Goal: Find specific page/section: Find specific page/section

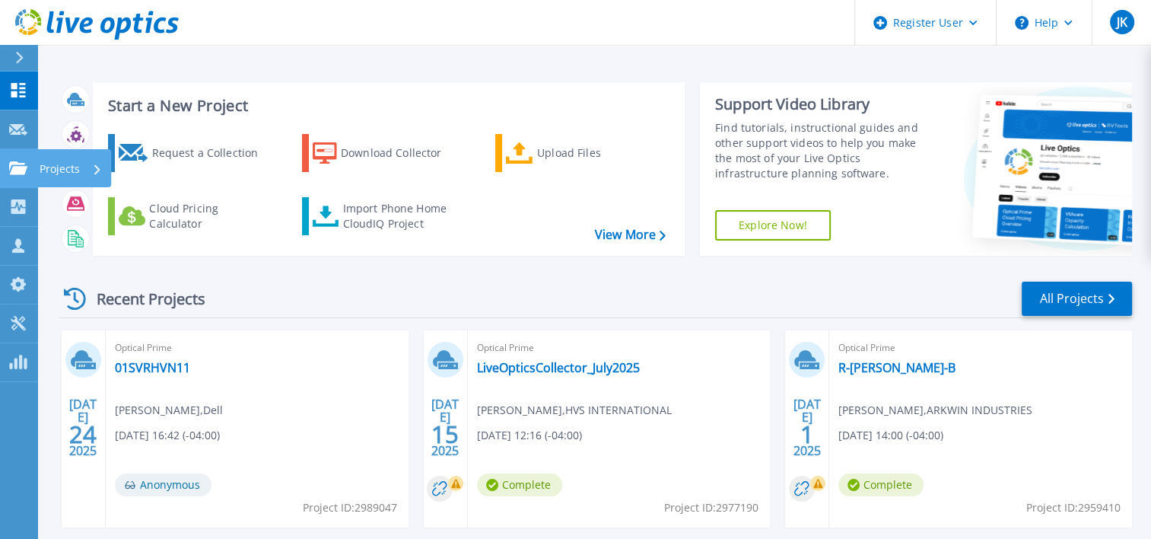
click at [22, 167] on icon at bounding box center [18, 167] width 18 height 13
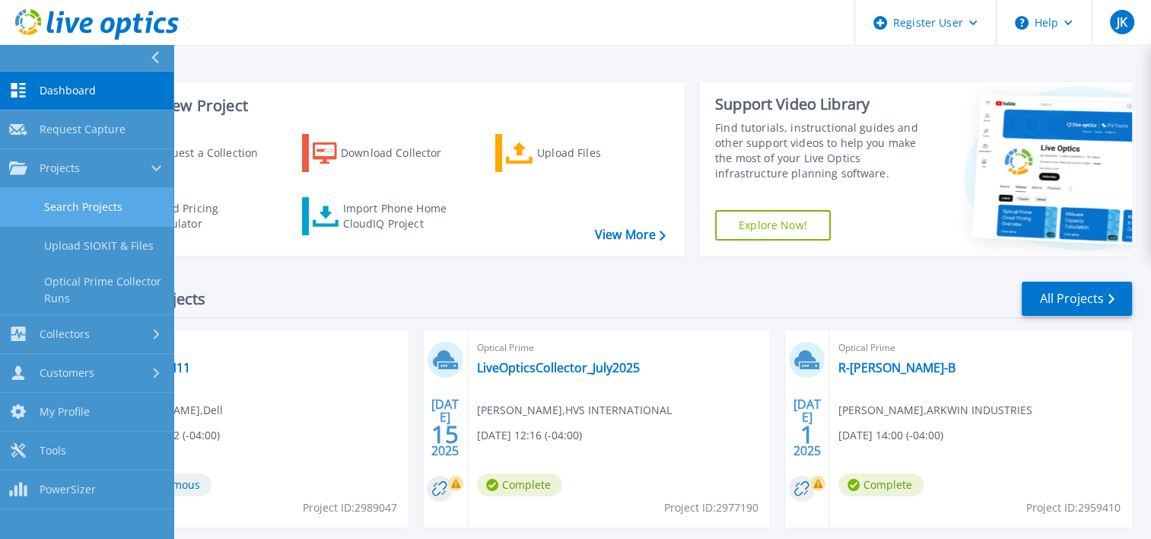
click at [47, 205] on link "Search Projects" at bounding box center [87, 207] width 174 height 39
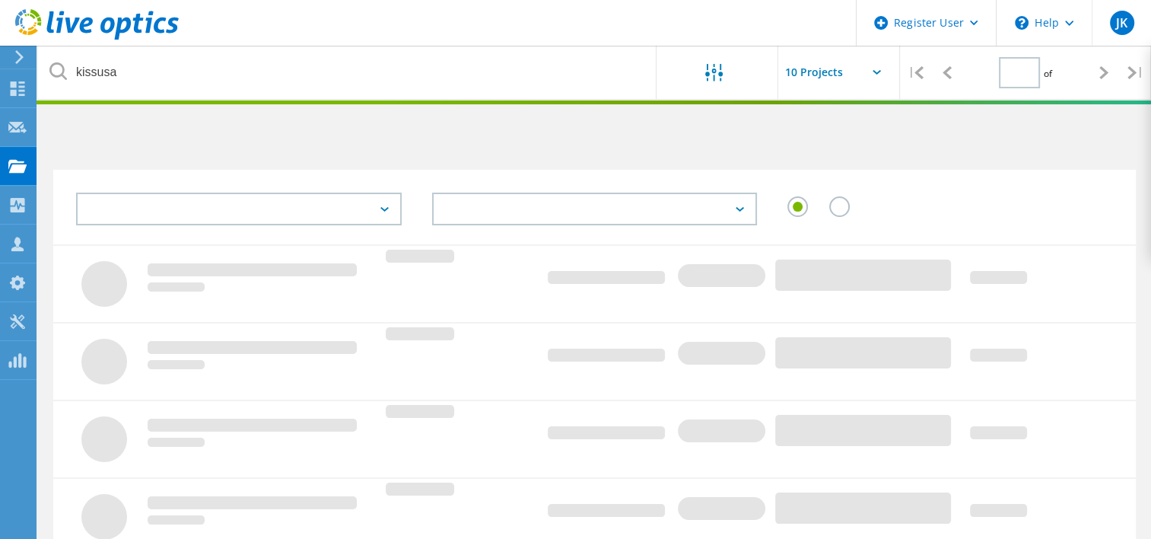
type input "1"
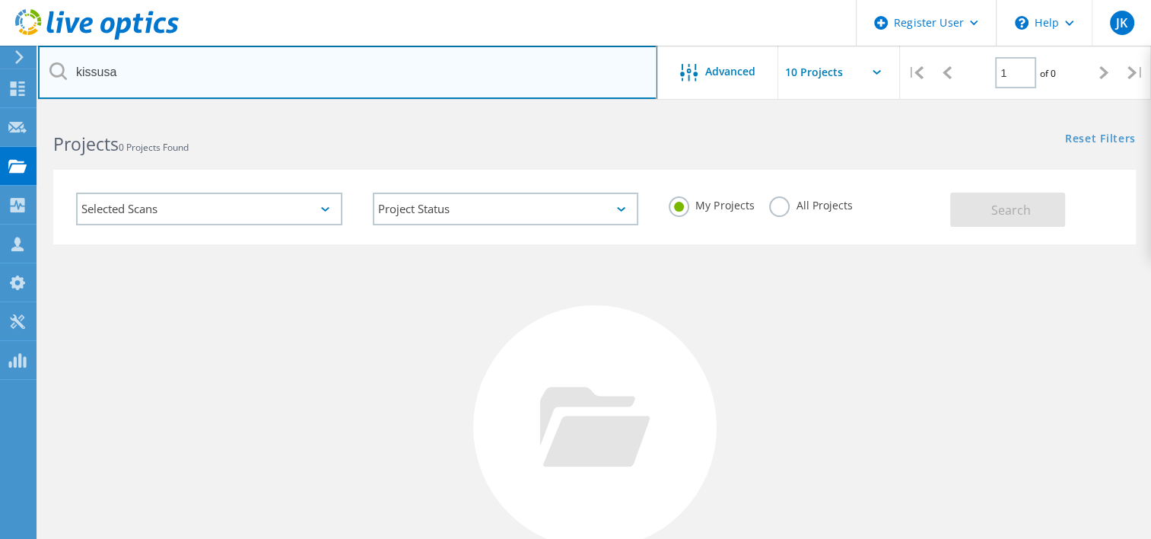
drag, startPoint x: 376, startPoint y: 82, endPoint x: 26, endPoint y: 60, distance: 350.8
click at [26, 110] on div "Register User \n Help Explore Helpful Articles Contact Support JK Dell User Jul…" at bounding box center [575, 405] width 1151 height 591
type input "k"
type input "elm freight"
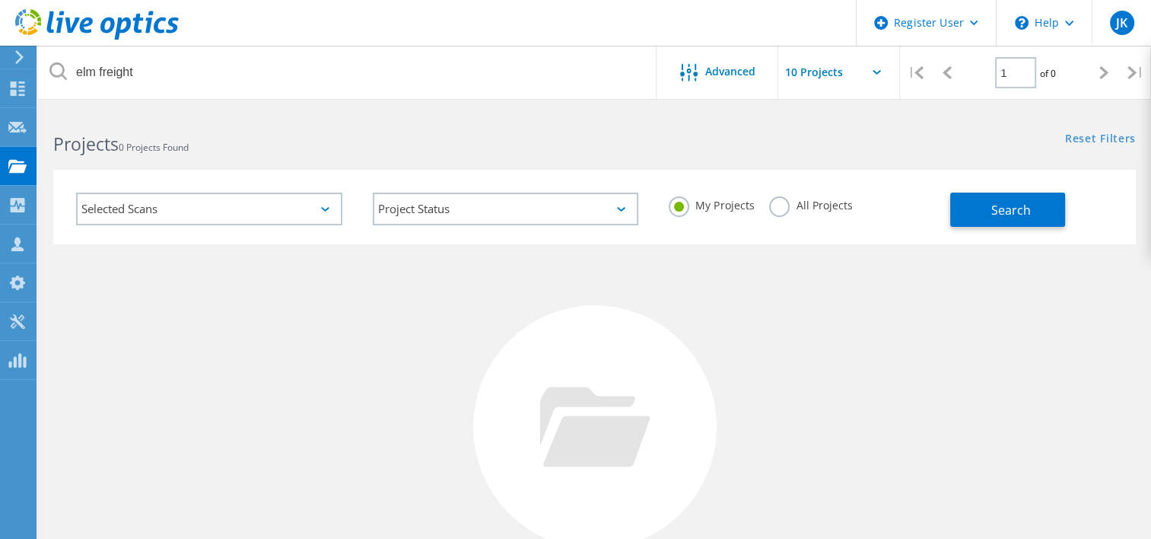
click at [752, 213] on div "My Projects" at bounding box center [711, 207] width 85 height 22
click at [769, 213] on div "All Projects" at bounding box center [810, 207] width 83 height 22
click at [776, 211] on label "All Projects" at bounding box center [810, 203] width 83 height 14
click at [0, 0] on input "All Projects" at bounding box center [0, 0] width 0 height 0
click at [998, 215] on span "Search" at bounding box center [1012, 210] width 40 height 17
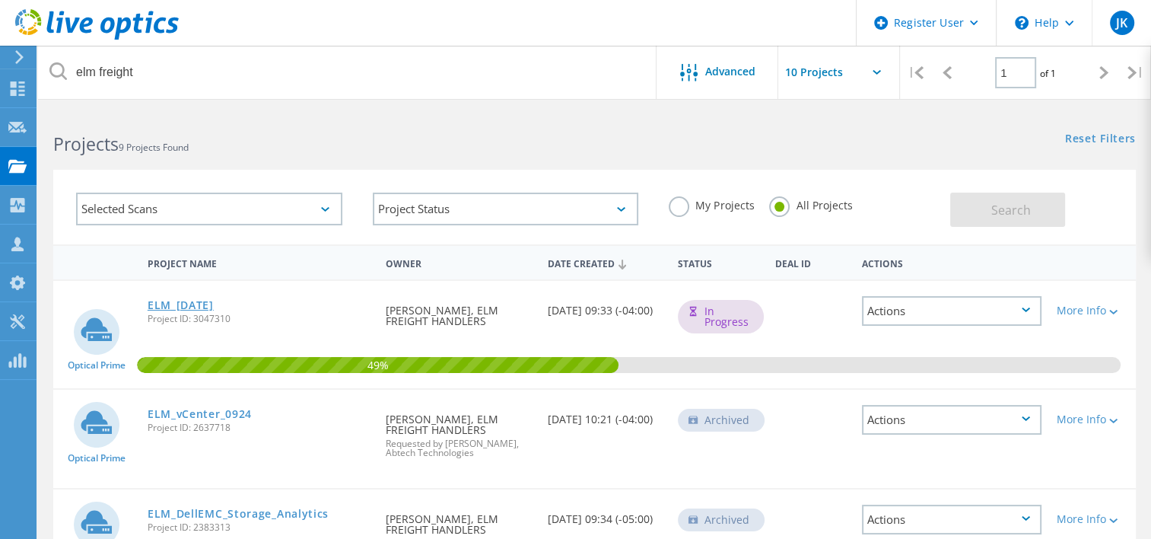
click at [181, 304] on link "ELM_09-09-25" at bounding box center [181, 305] width 66 height 11
